Goal: Information Seeking & Learning: Find specific fact

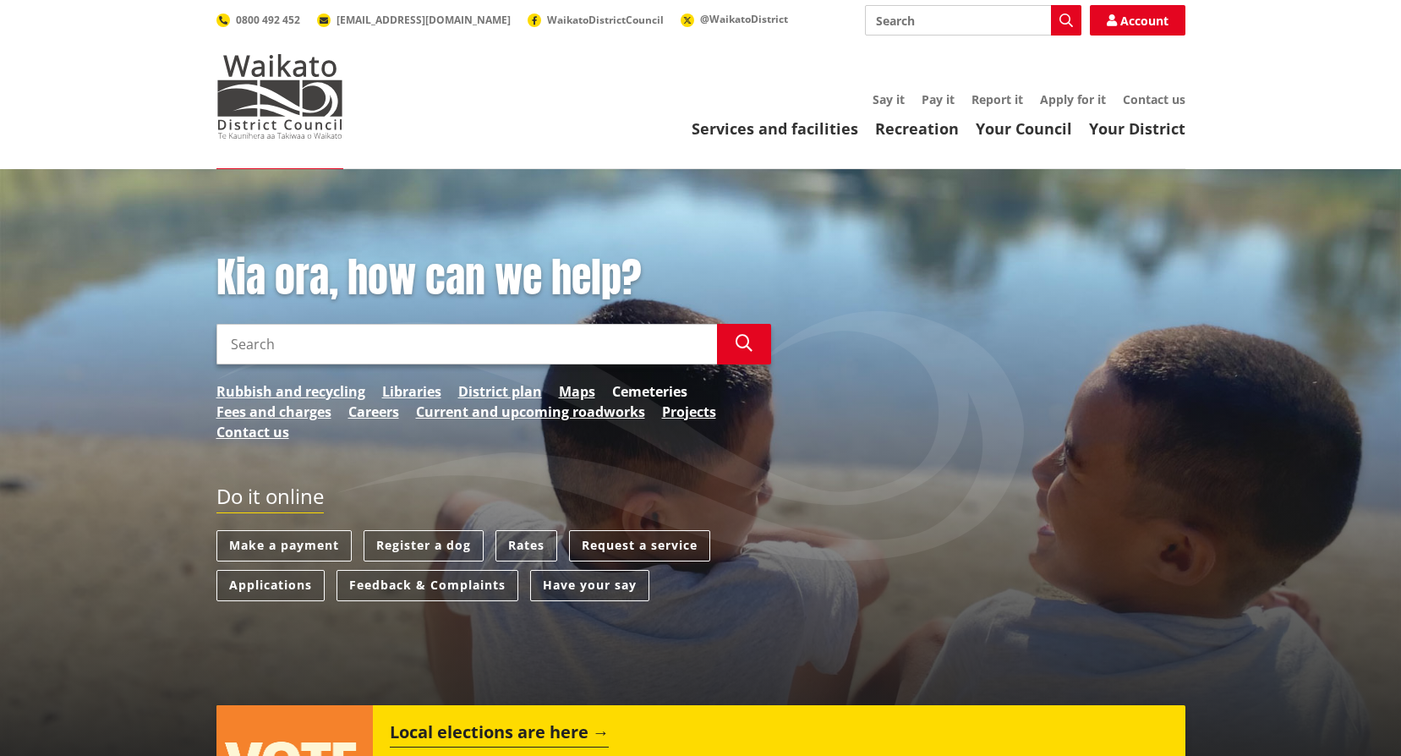
click at [631, 386] on link "Cemeteries" at bounding box center [649, 391] width 75 height 20
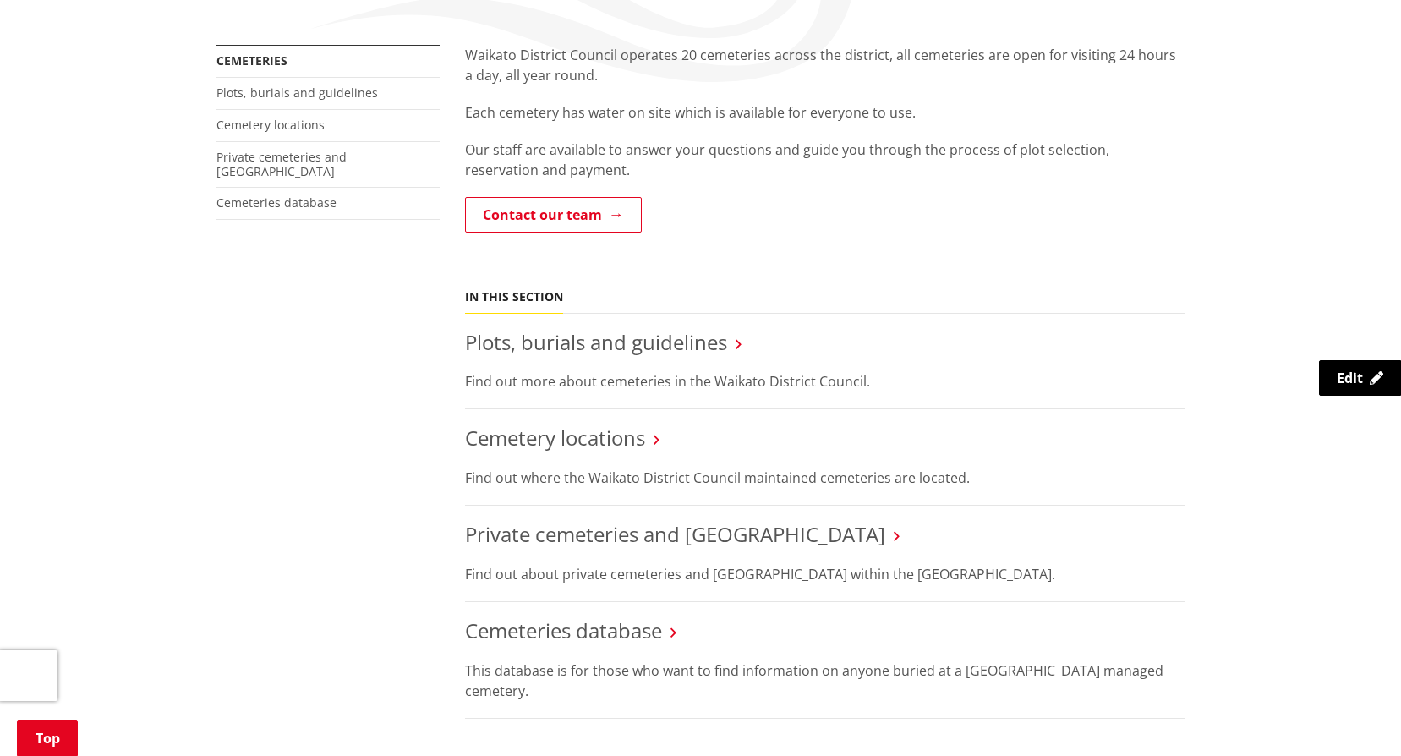
scroll to position [338, 0]
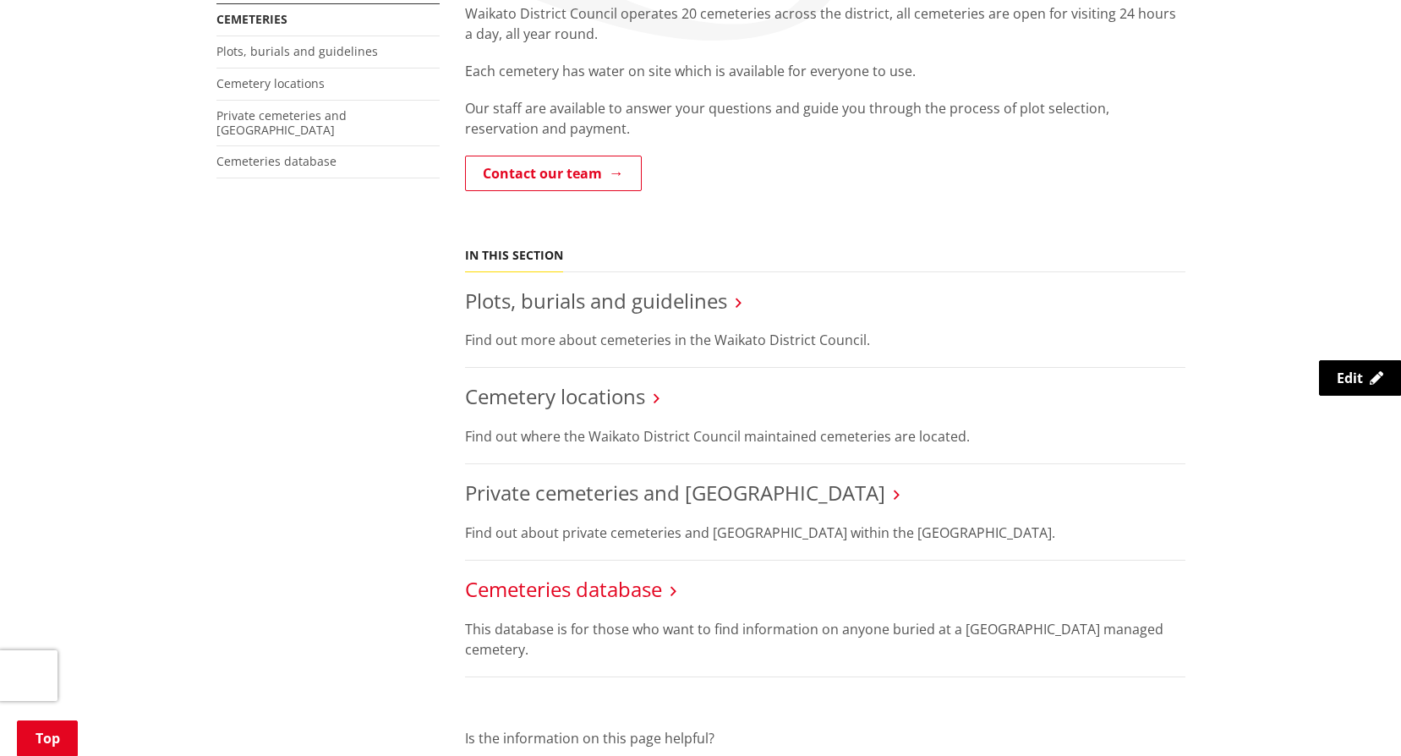
click at [594, 584] on link "Cemeteries database" at bounding box center [563, 589] width 197 height 28
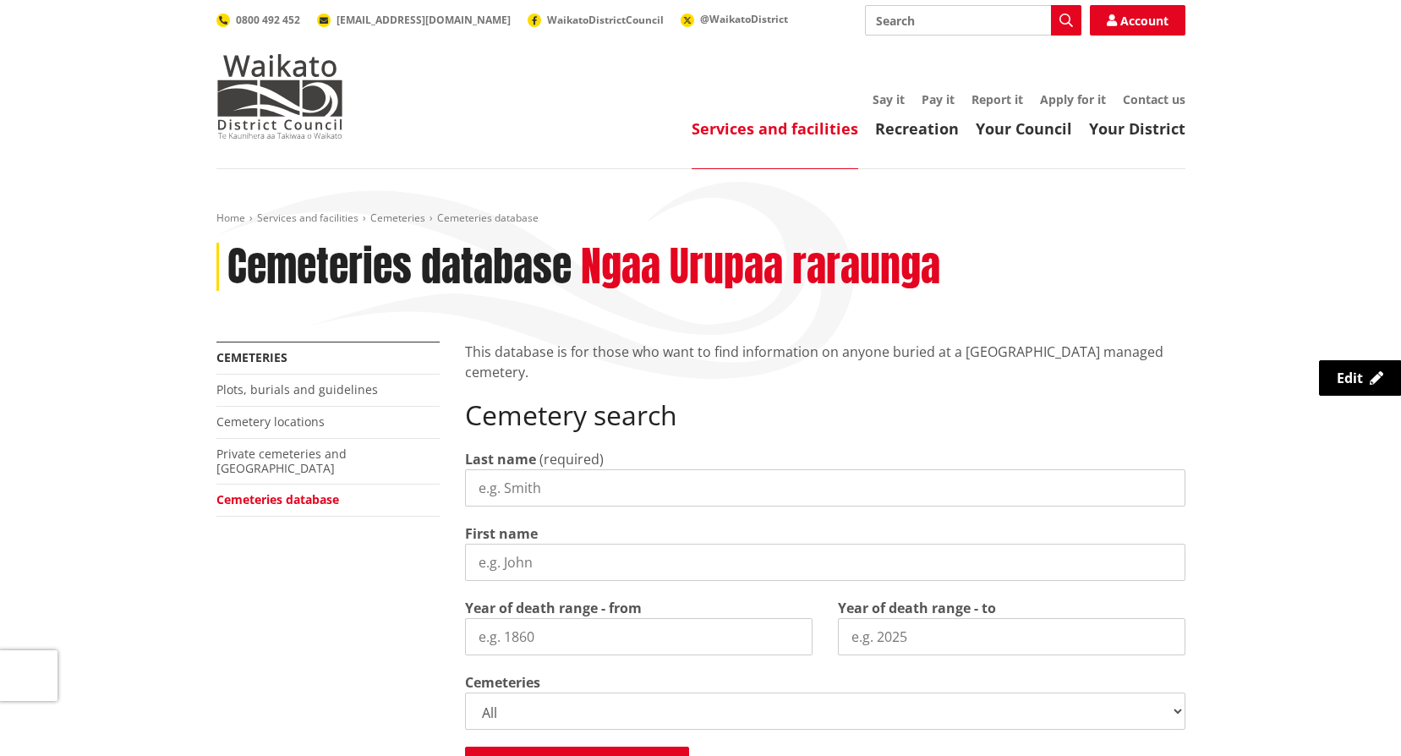
click at [552, 490] on input "Last name" at bounding box center [825, 487] width 720 height 37
type input "giles"
click at [539, 566] on input "First name" at bounding box center [825, 562] width 720 height 37
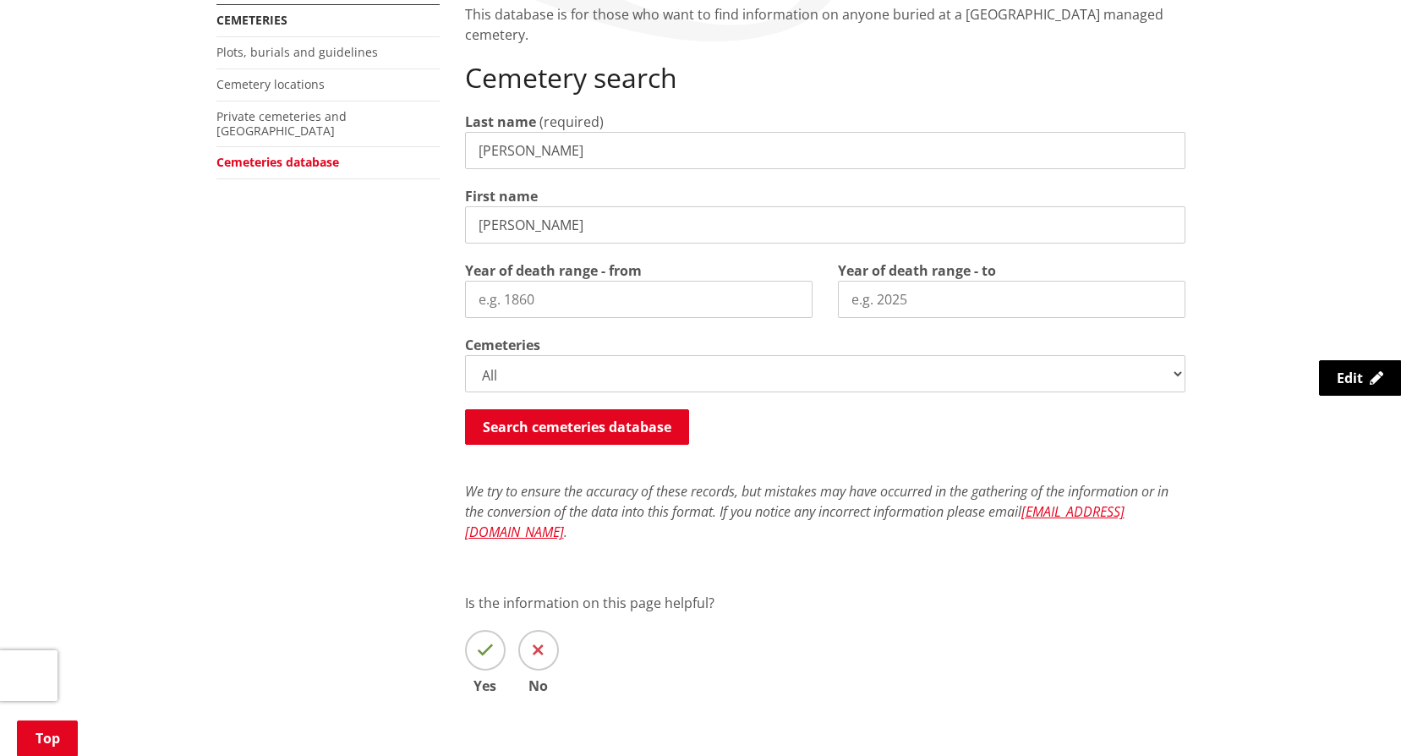
scroll to position [338, 0]
type input "david"
click at [526, 438] on button "Search cemeteries database" at bounding box center [577, 426] width 224 height 36
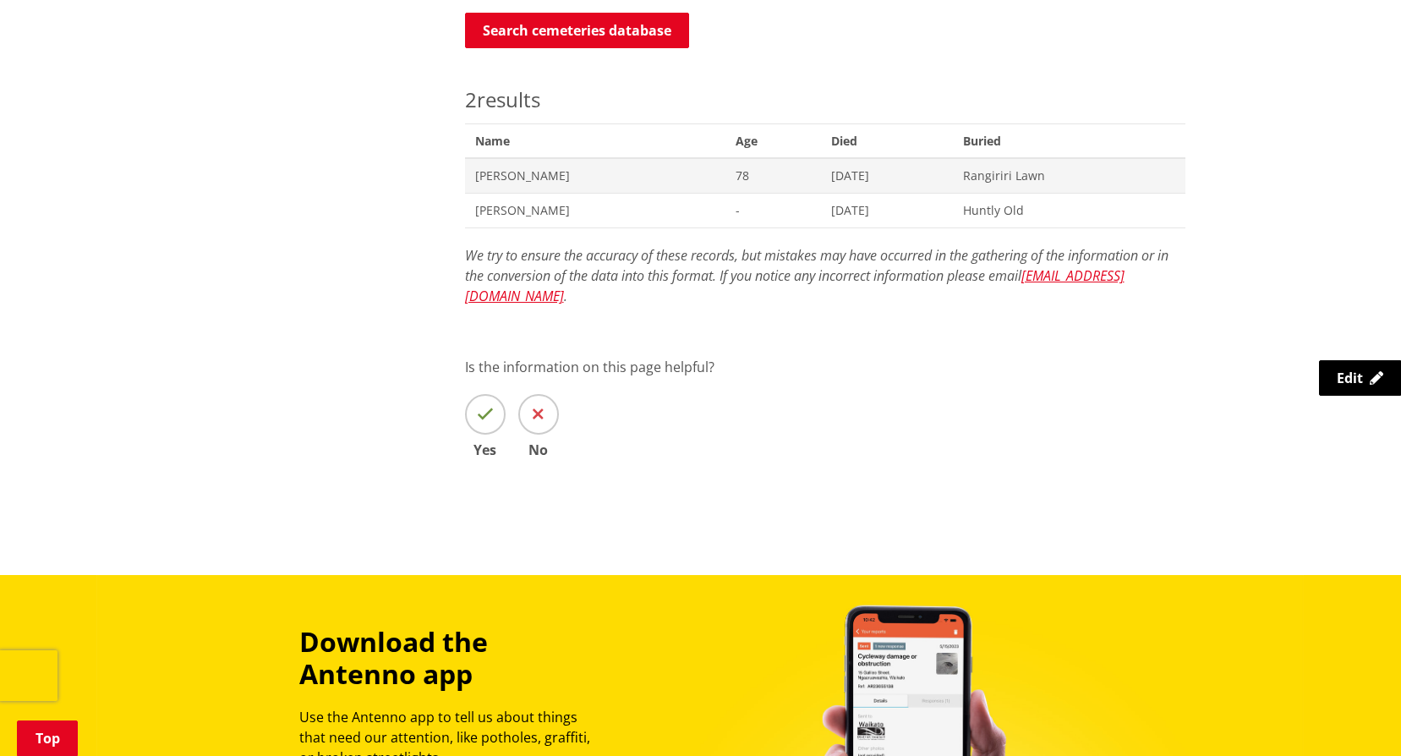
scroll to position [649, 0]
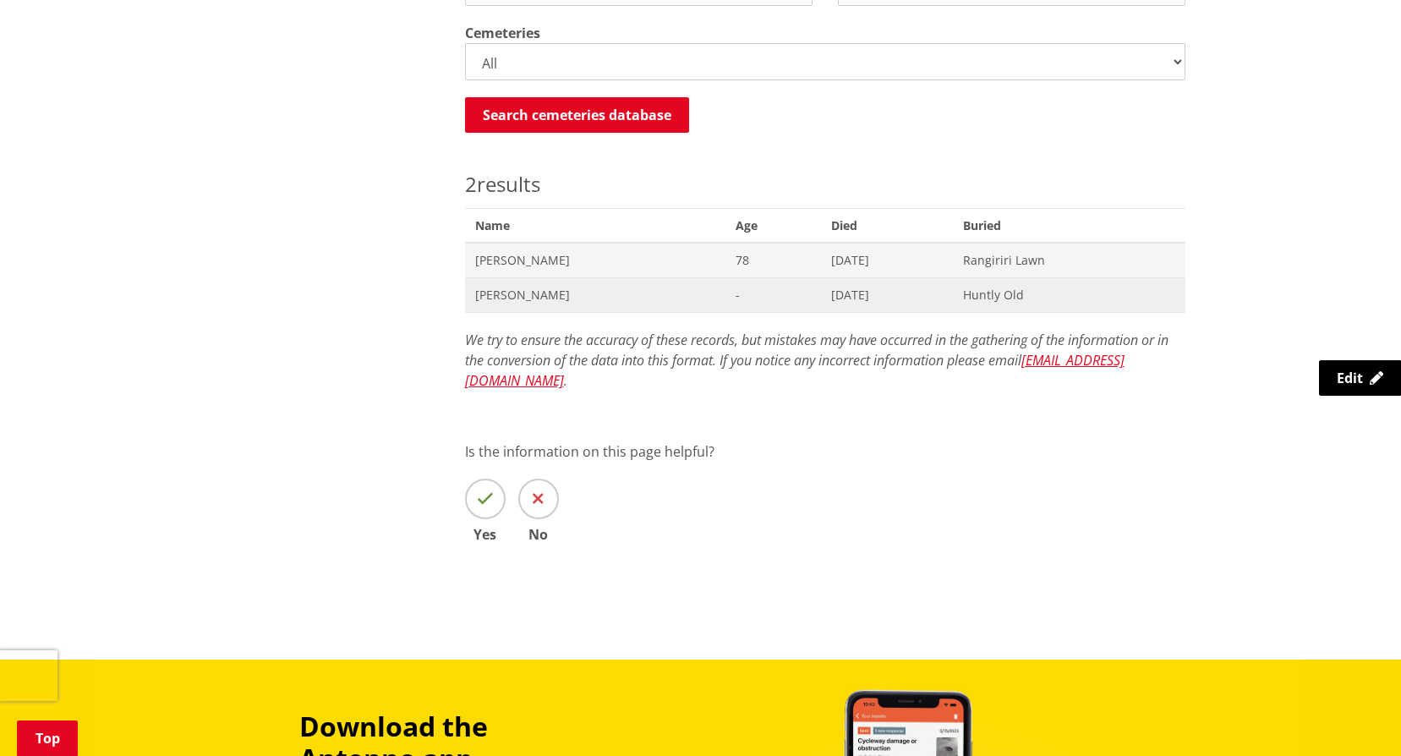
click at [514, 297] on span "David R Giles" at bounding box center [595, 295] width 240 height 17
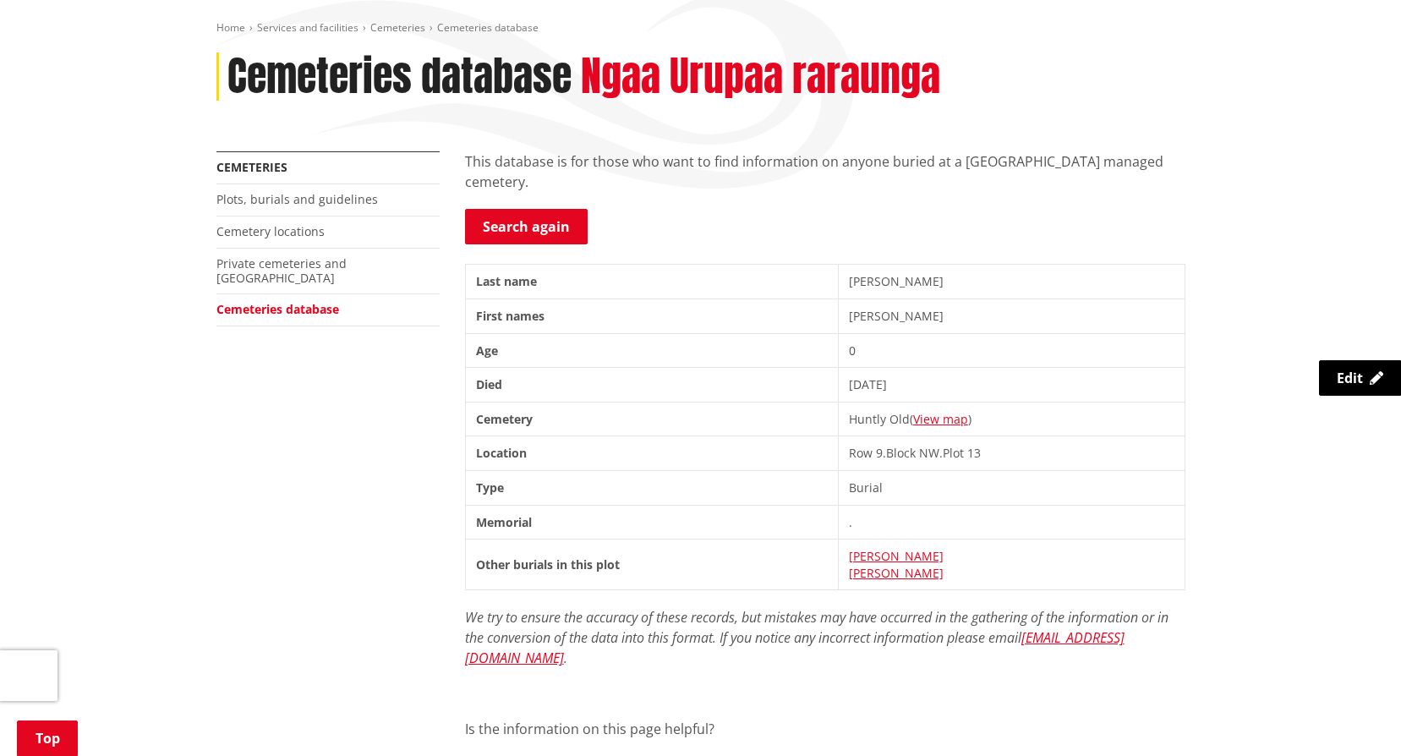
scroll to position [254, 0]
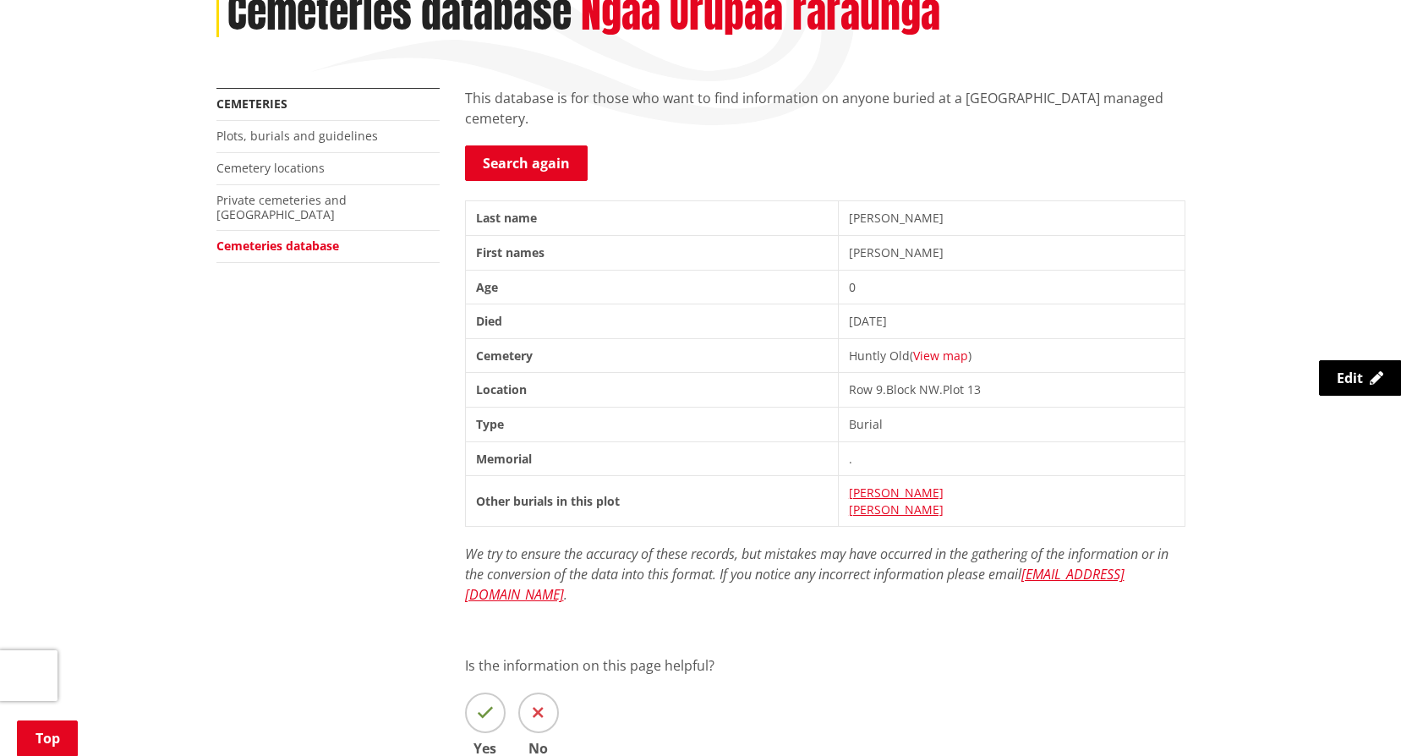
click at [929, 352] on link "View map" at bounding box center [940, 355] width 55 height 16
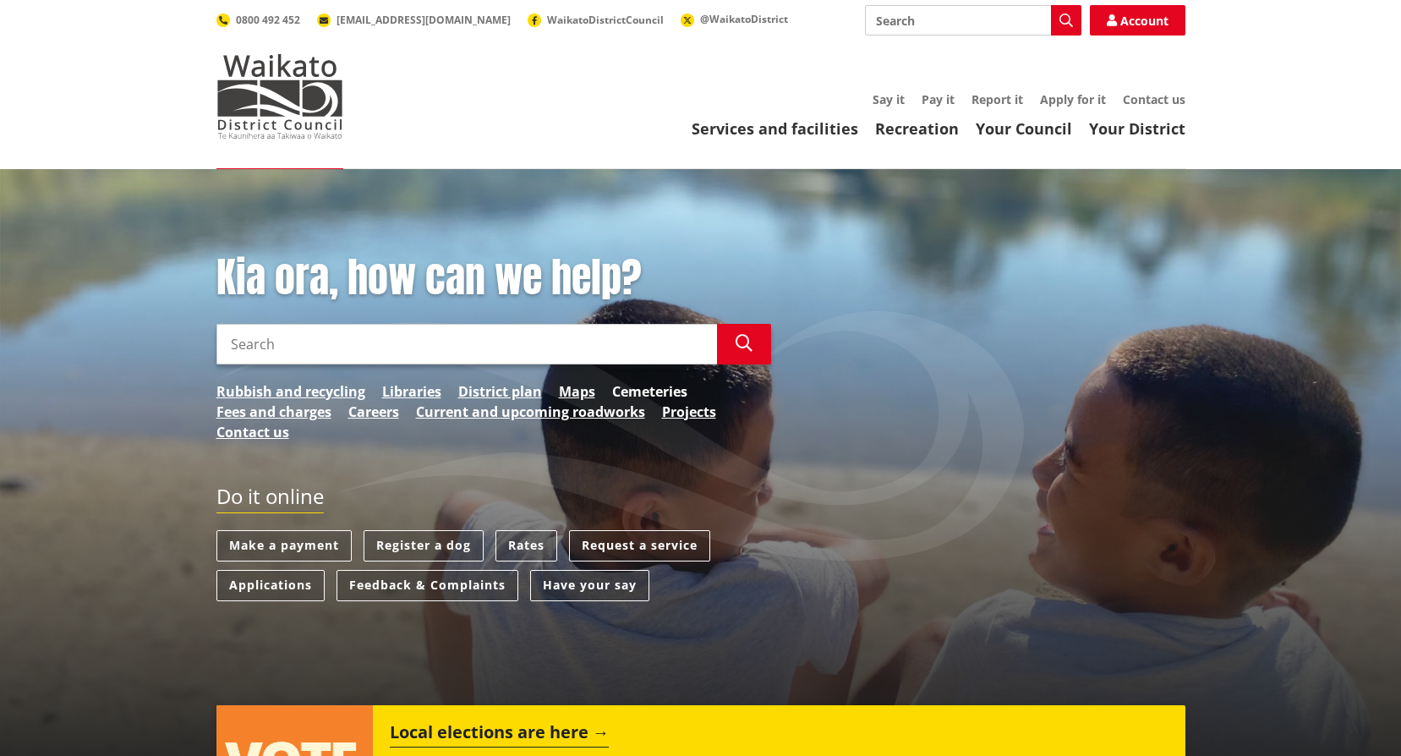
click at [642, 391] on link "Cemeteries" at bounding box center [649, 391] width 75 height 20
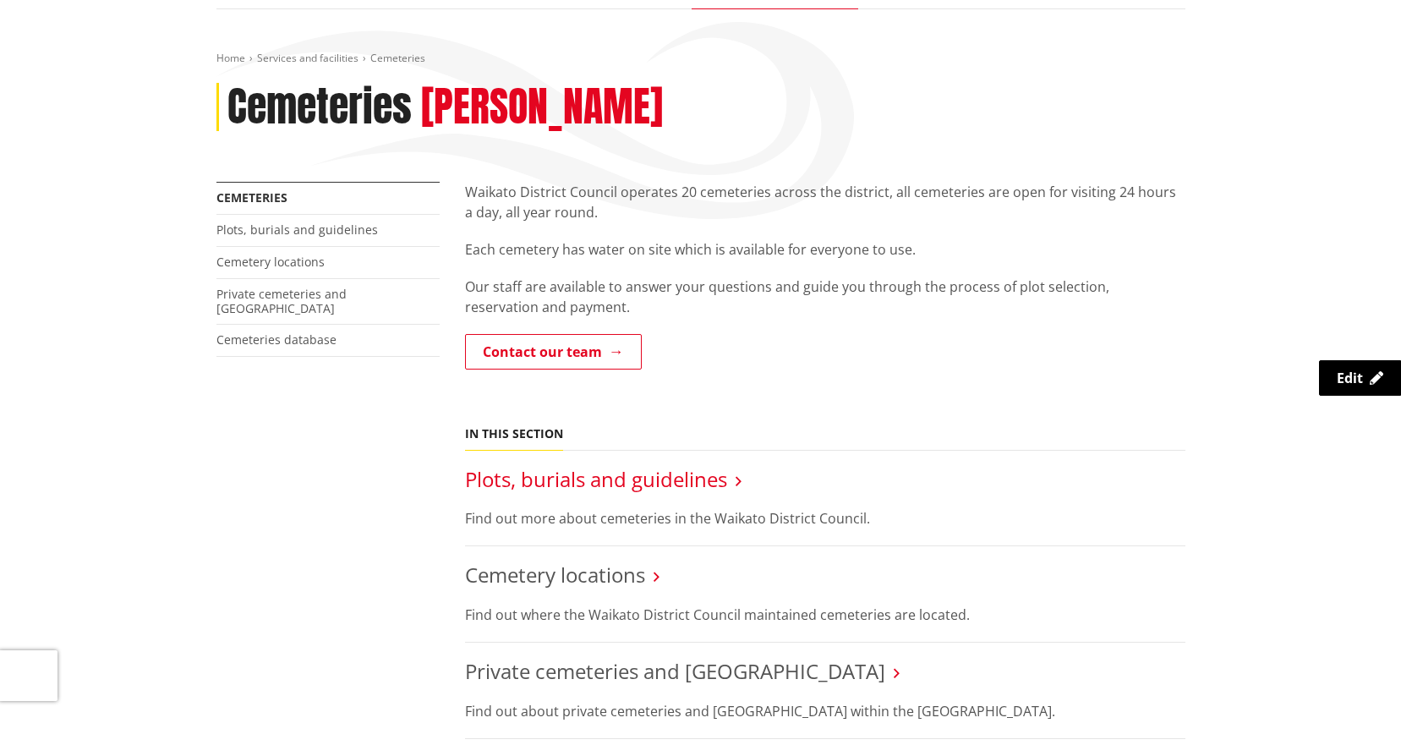
scroll to position [423, 0]
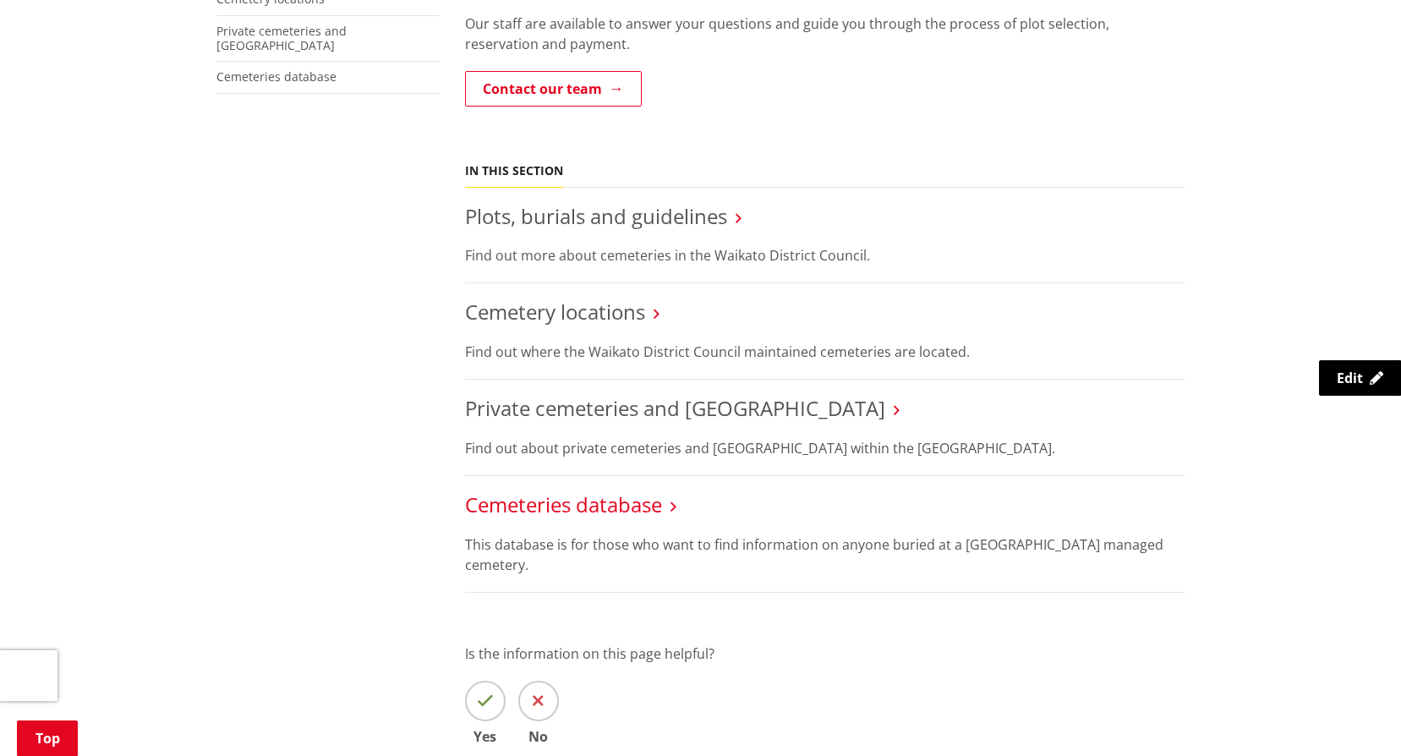
click at [566, 508] on link "Cemeteries database" at bounding box center [563, 504] width 197 height 28
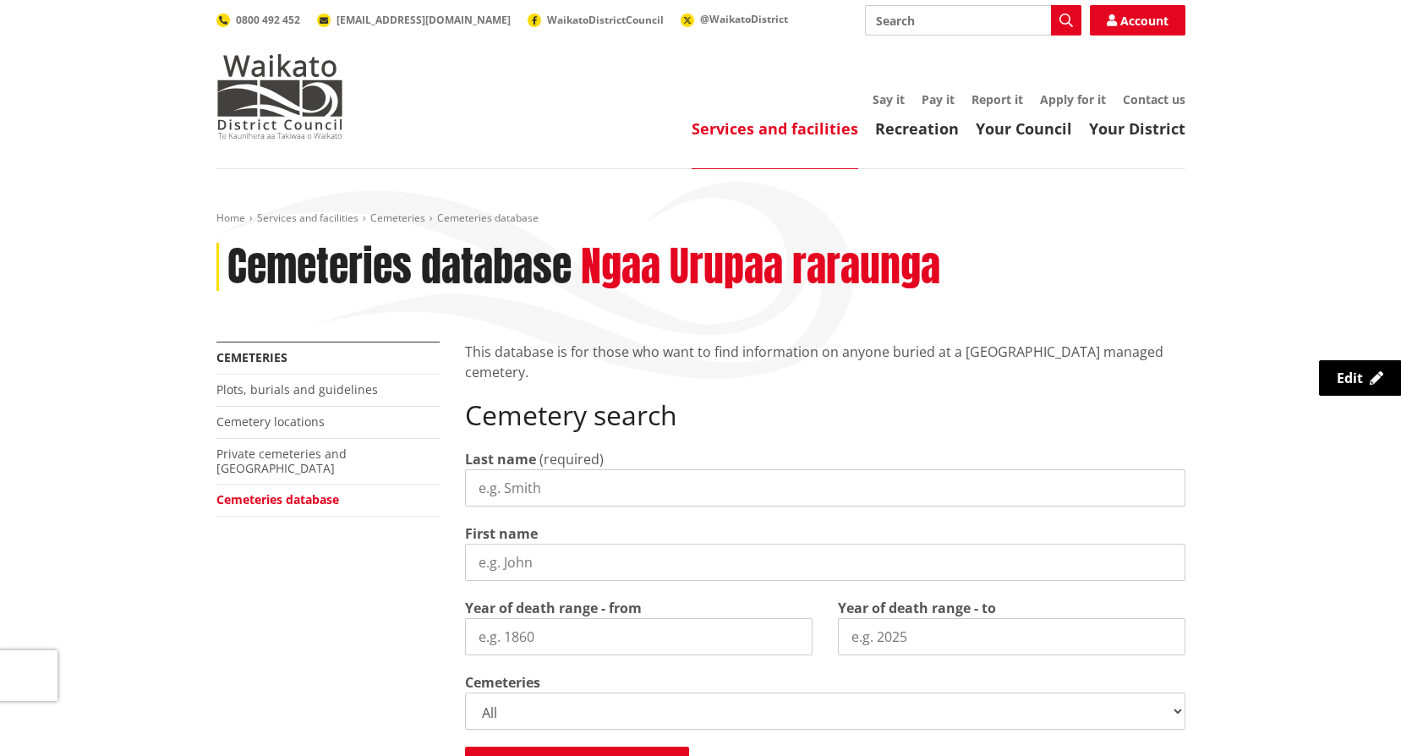
click at [566, 480] on input "Last name" at bounding box center [825, 487] width 720 height 37
type input "giles"
click at [534, 575] on input "First name" at bounding box center [825, 562] width 720 height 37
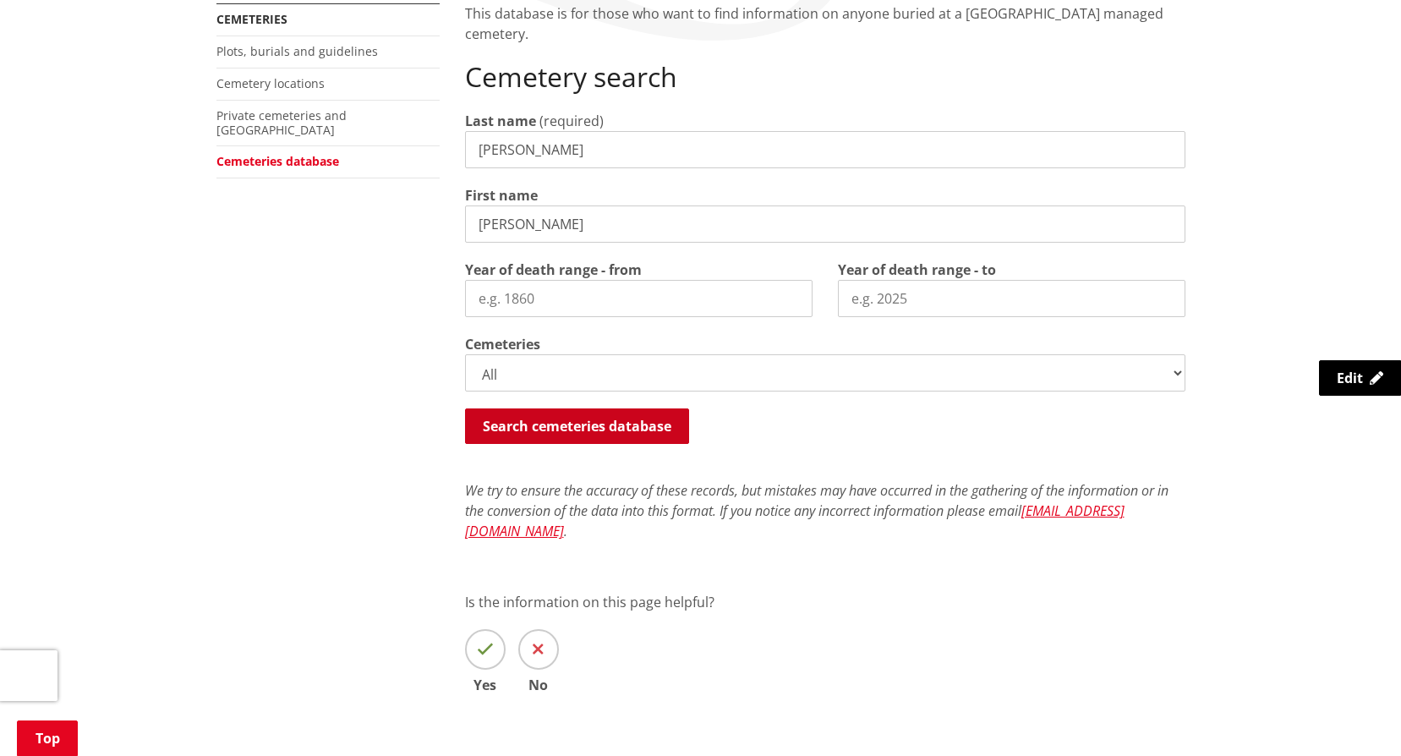
type input "david"
click at [517, 422] on button "Search cemeteries database" at bounding box center [577, 426] width 224 height 36
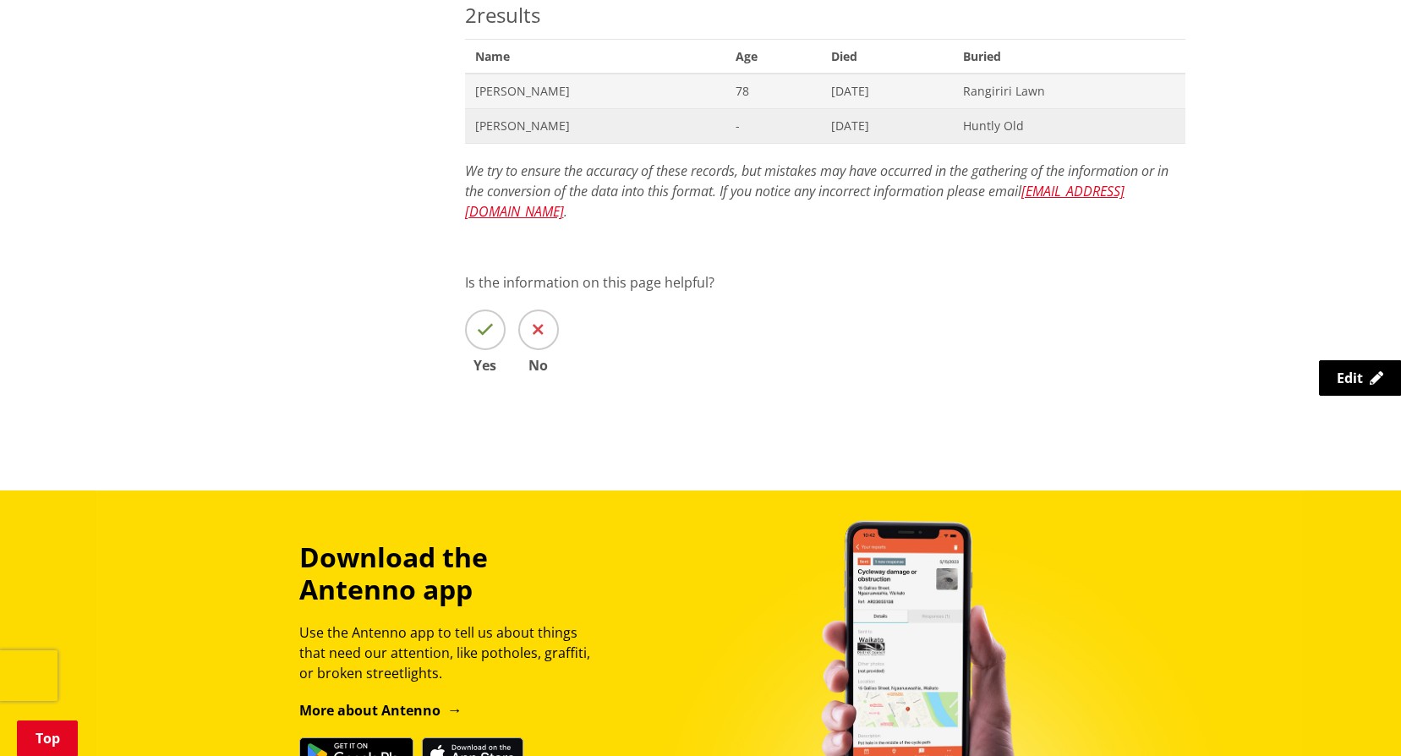
click at [496, 122] on span "David R Giles" at bounding box center [595, 126] width 240 height 17
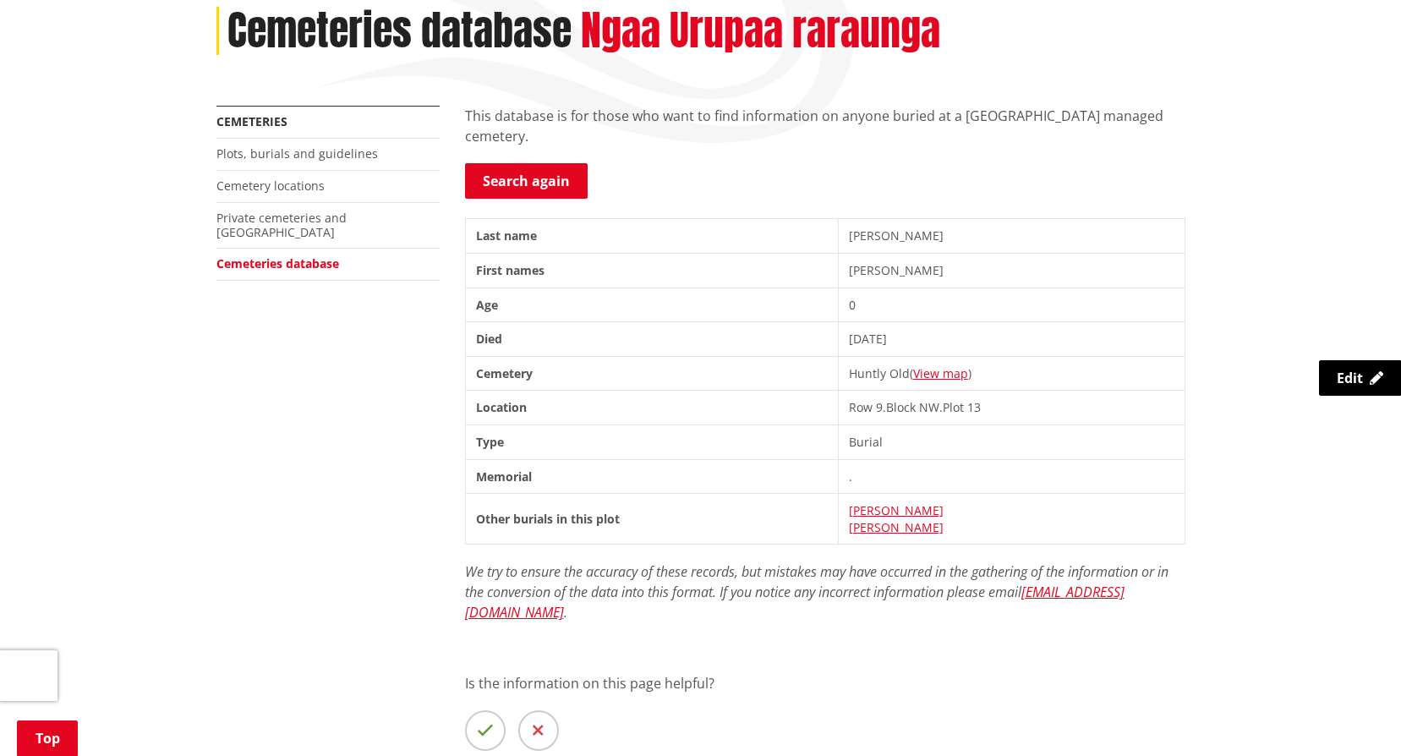
scroll to position [254, 0]
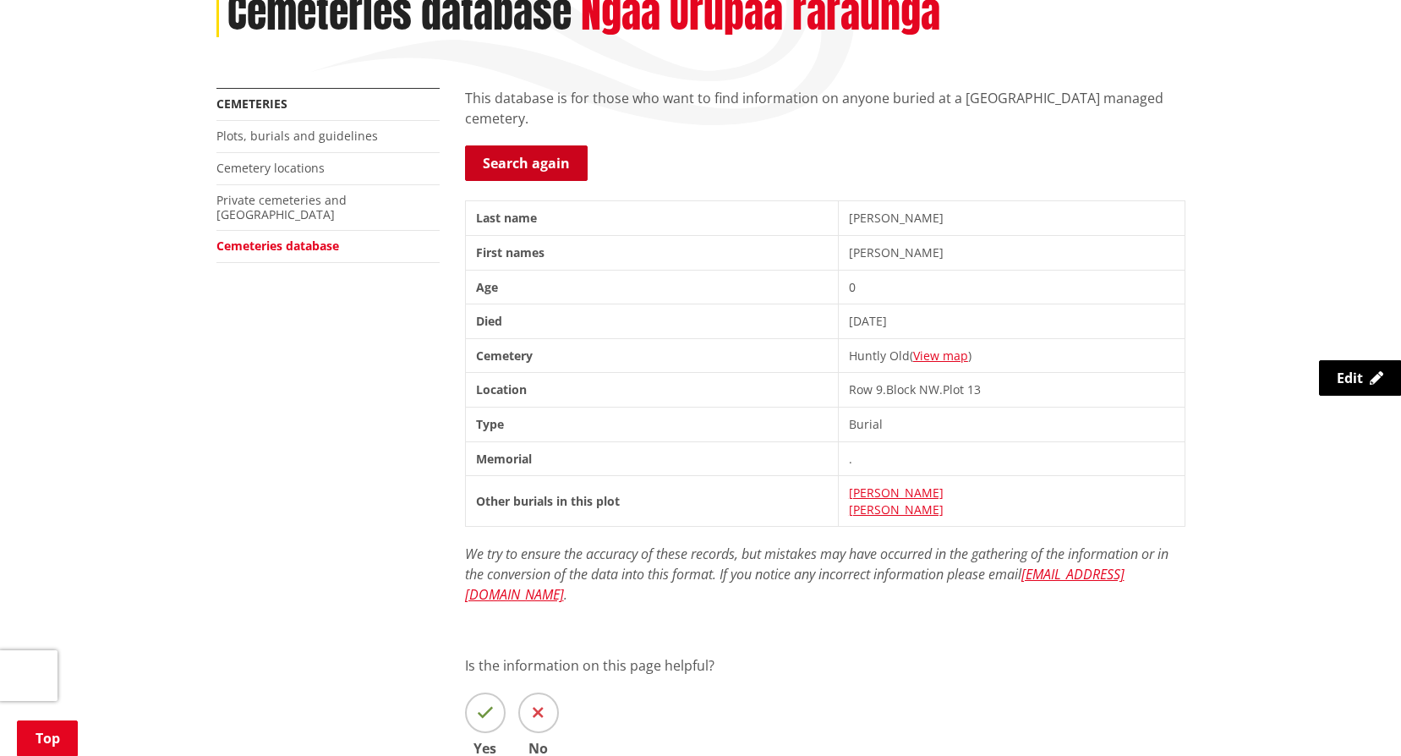
click at [536, 170] on link "Search again" at bounding box center [526, 163] width 123 height 36
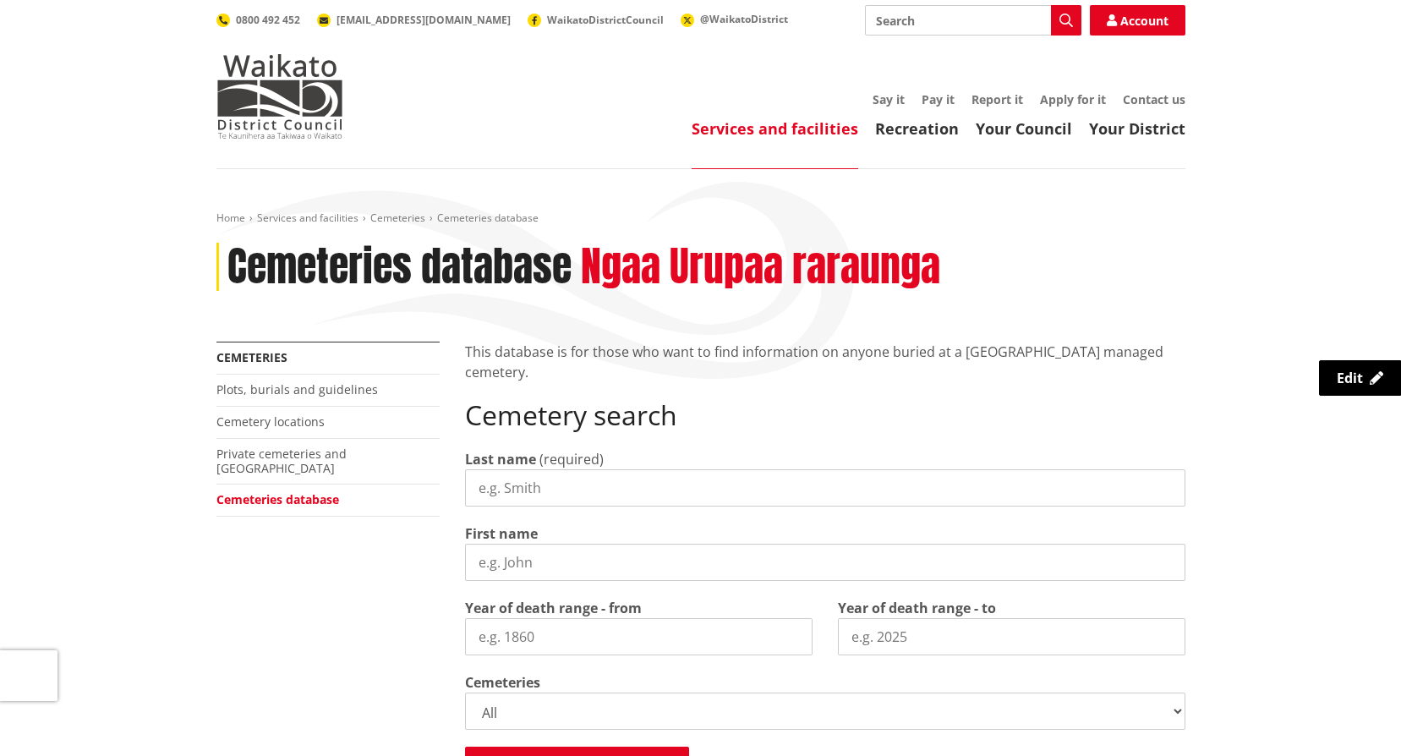
click at [558, 491] on input "Last name" at bounding box center [825, 487] width 720 height 37
type input "nuttall"
click at [562, 556] on input "First name" at bounding box center [825, 562] width 720 height 37
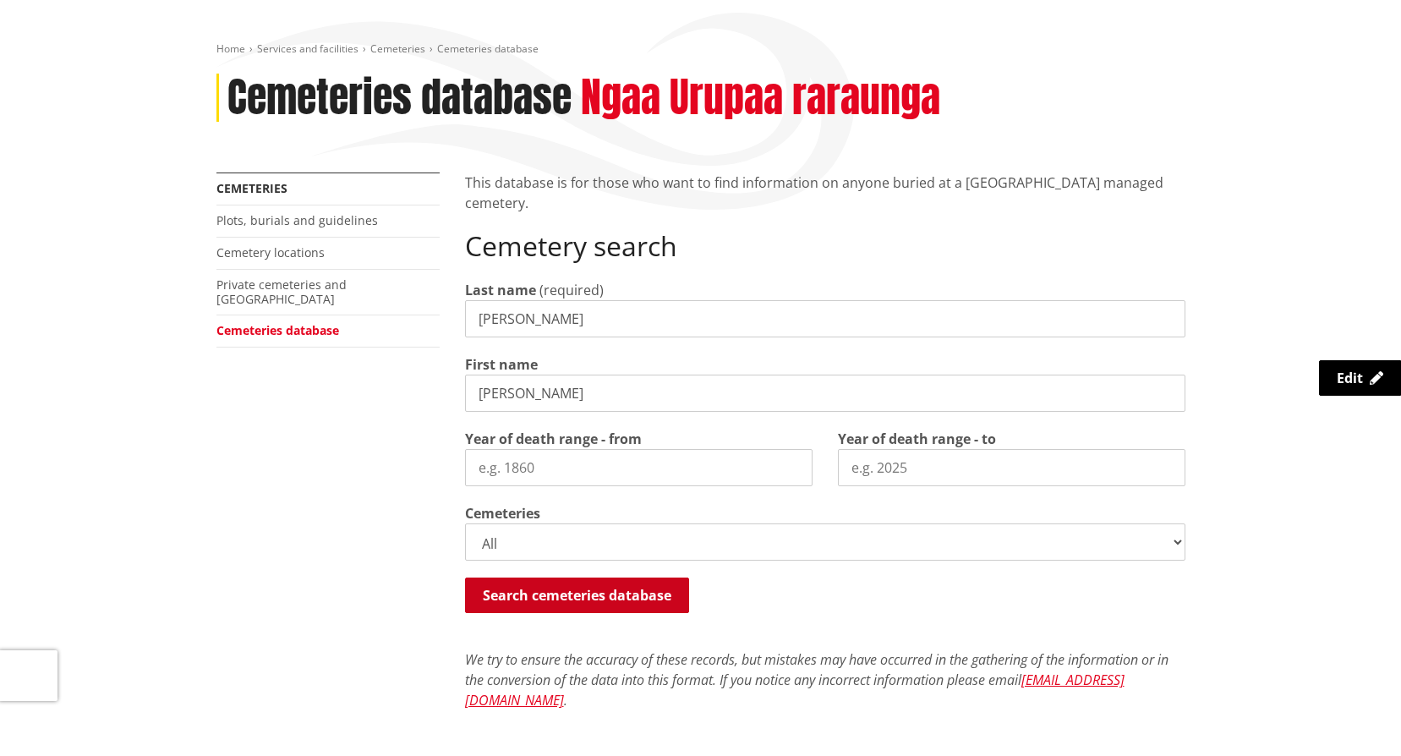
type input "william"
click at [557, 601] on button "Search cemeteries database" at bounding box center [577, 595] width 224 height 36
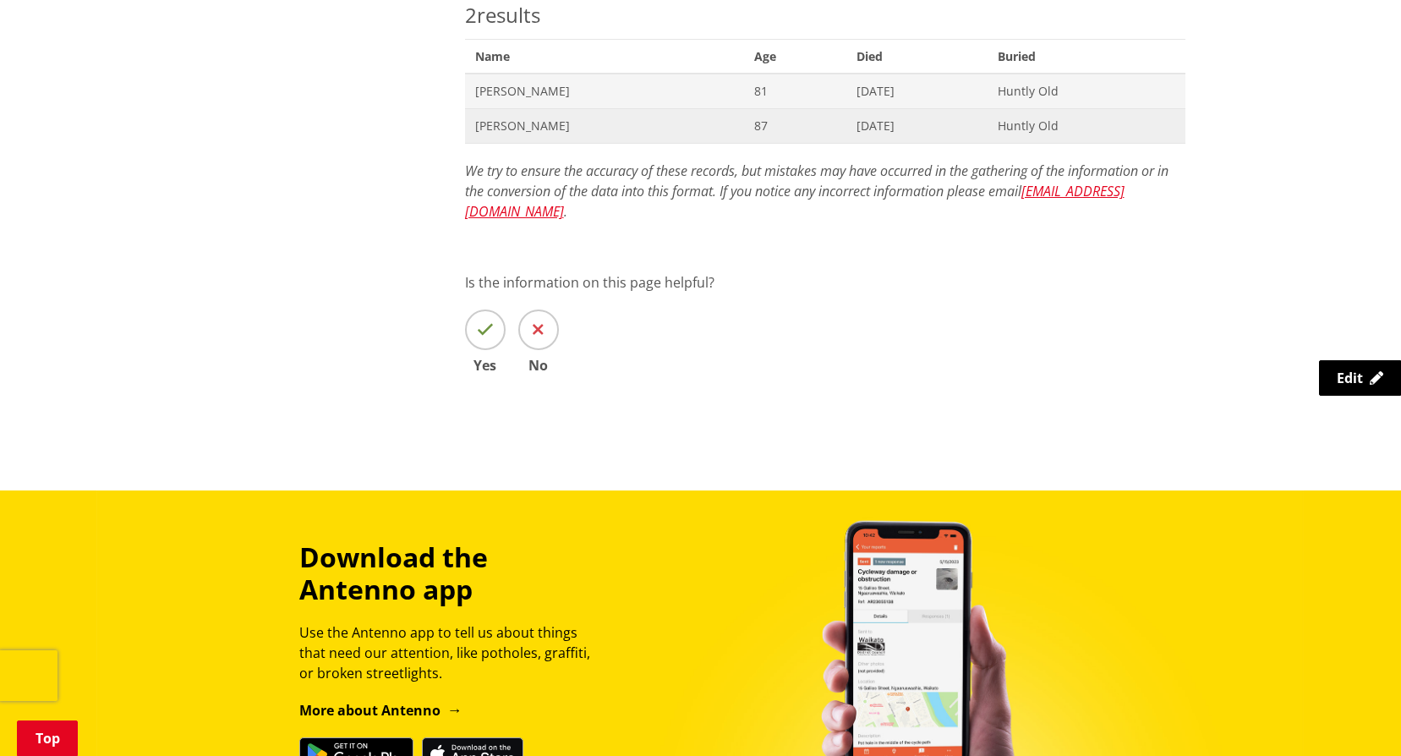
click at [529, 125] on span "William Andrew Nuttall" at bounding box center [604, 126] width 259 height 17
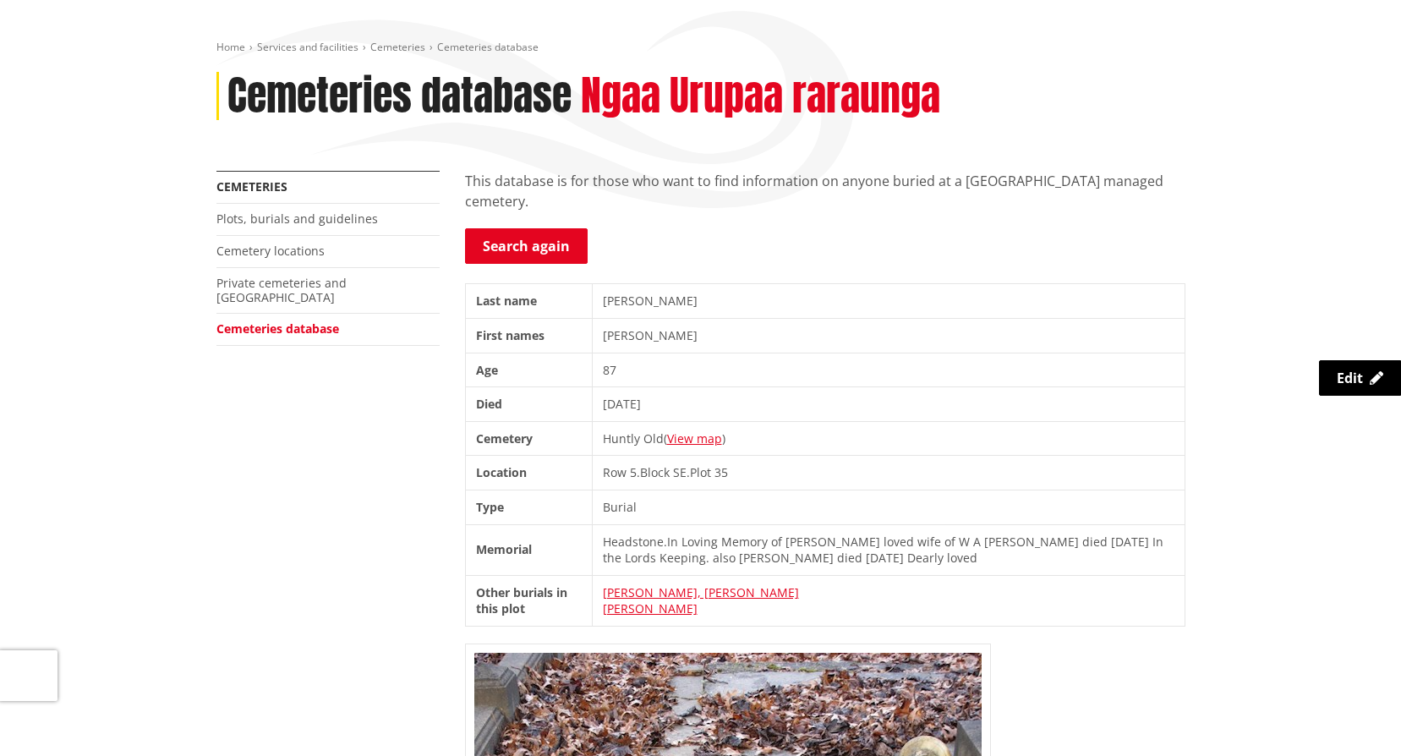
scroll to position [169, 0]
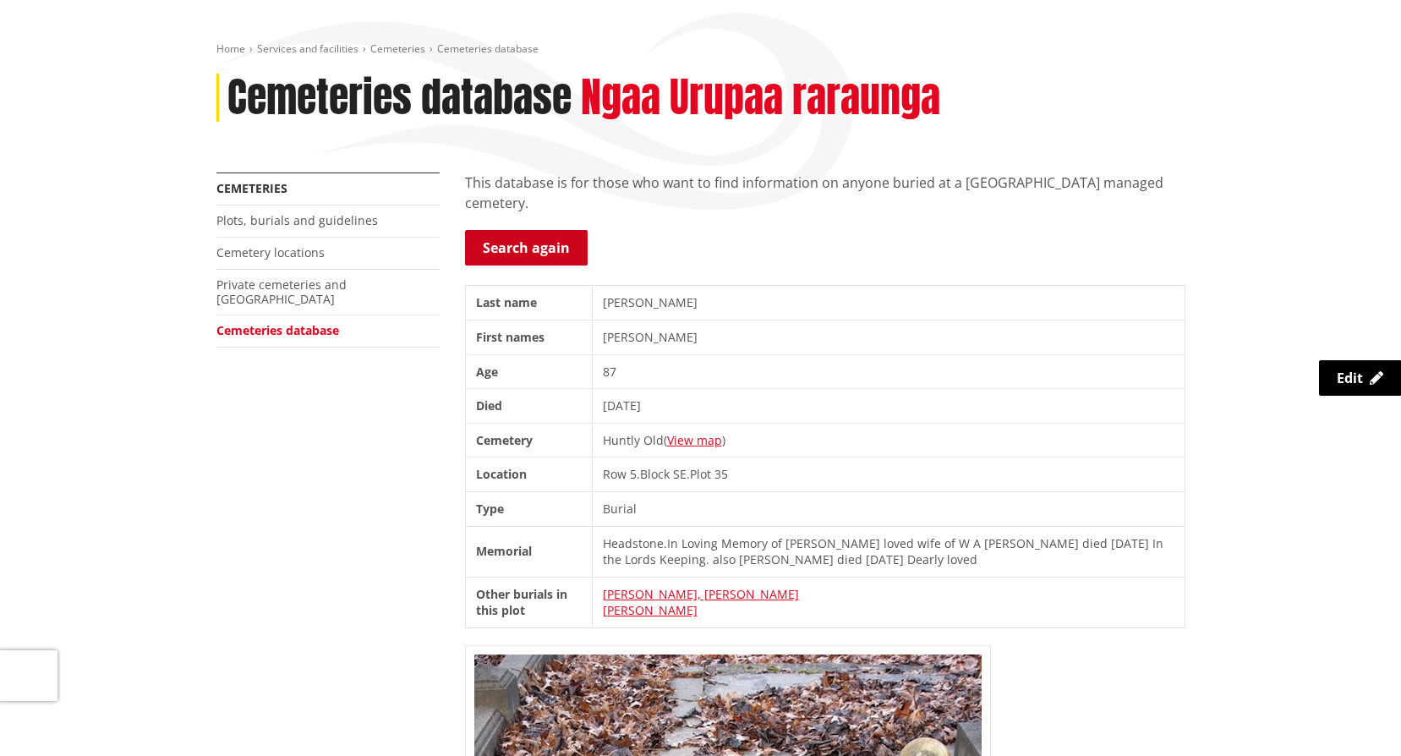
click at [527, 255] on link "Search again" at bounding box center [526, 248] width 123 height 36
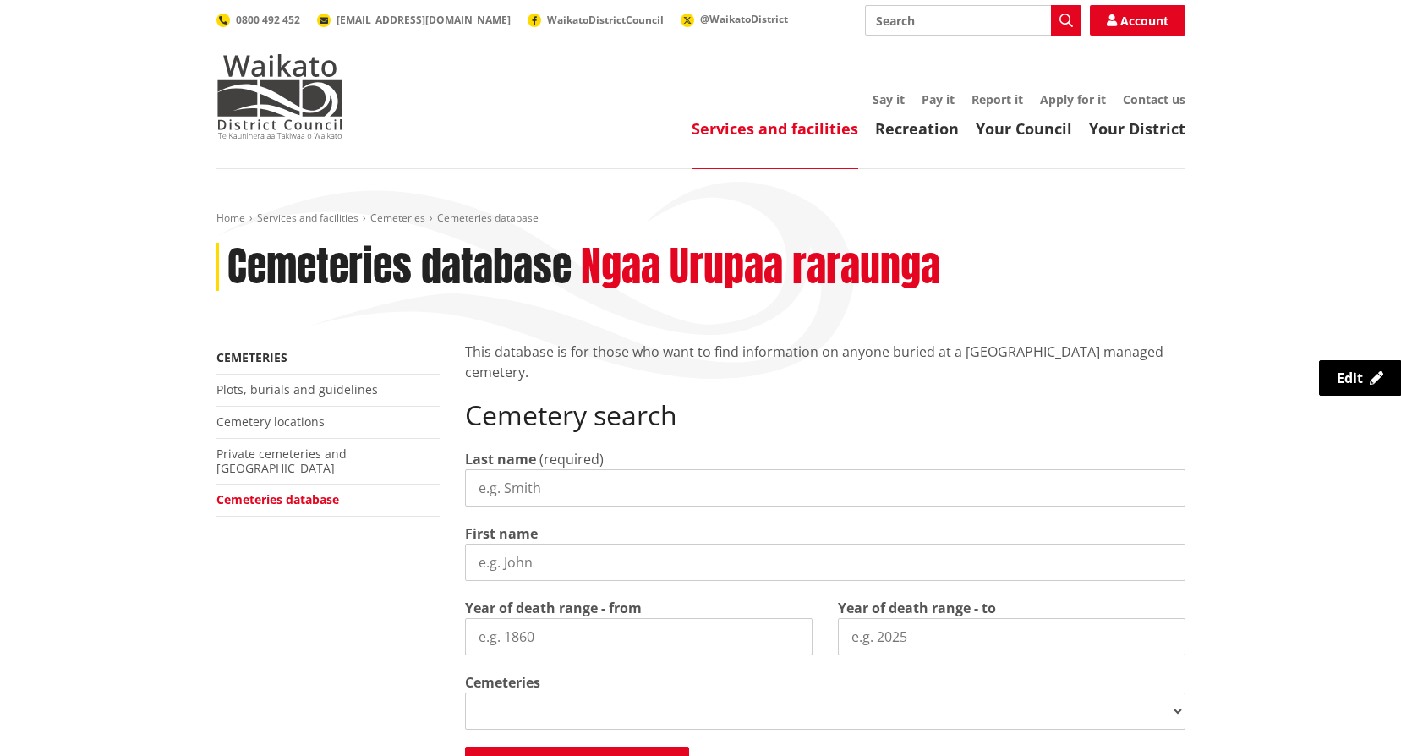
select select
click at [556, 479] on input "Last name" at bounding box center [825, 487] width 720 height 37
type input "[PERSON_NAME]"
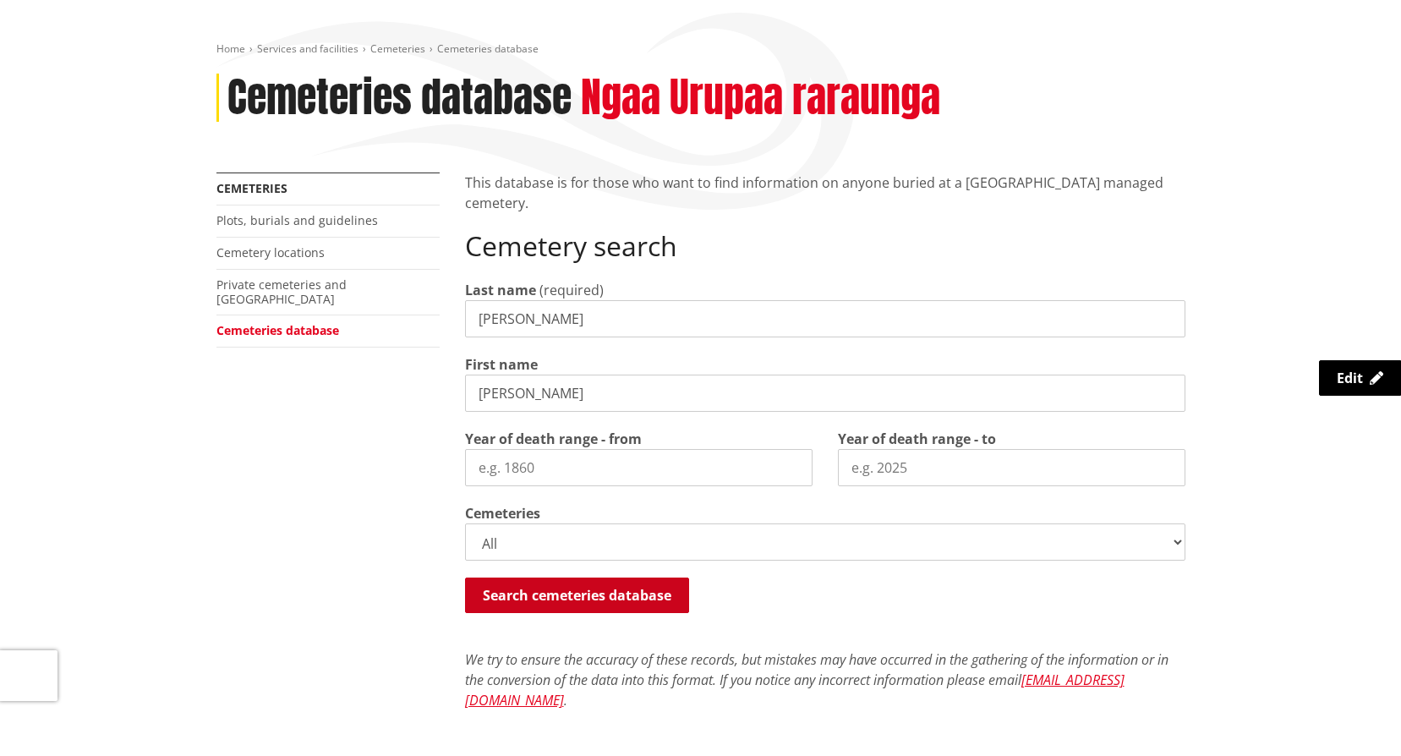
type input "[PERSON_NAME]"
click at [673, 594] on button "Search cemeteries database" at bounding box center [577, 595] width 224 height 36
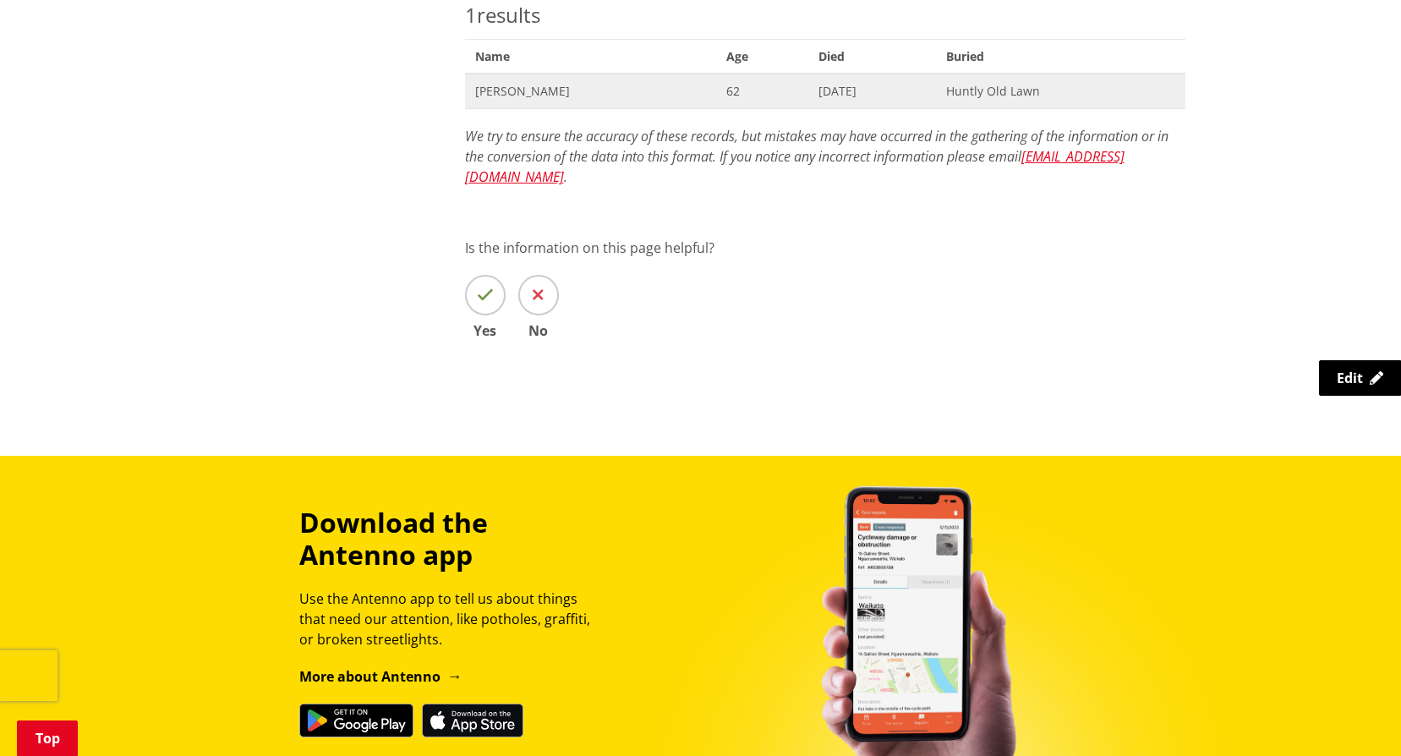
click at [540, 94] on span "[PERSON_NAME]" at bounding box center [590, 91] width 231 height 17
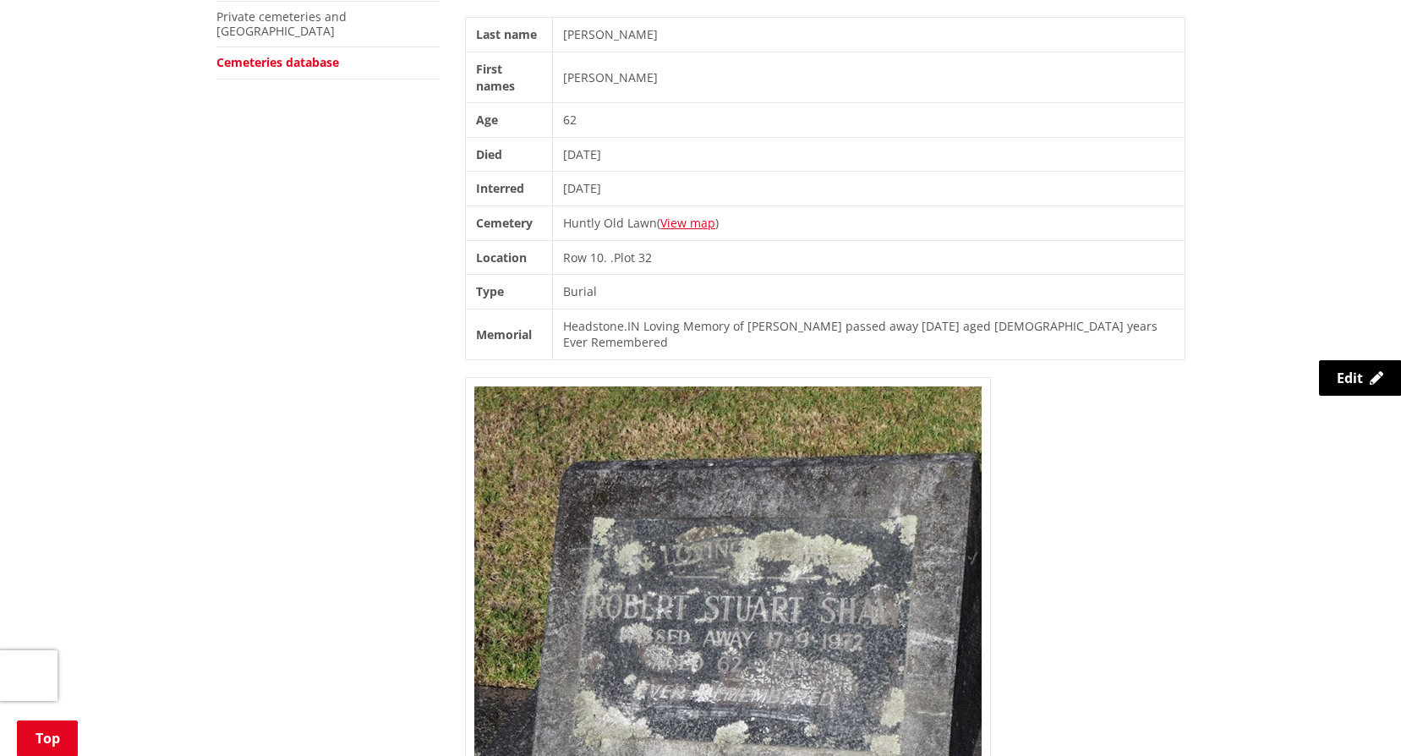
scroll to position [592, 0]
